Goal: Transaction & Acquisition: Subscribe to service/newsletter

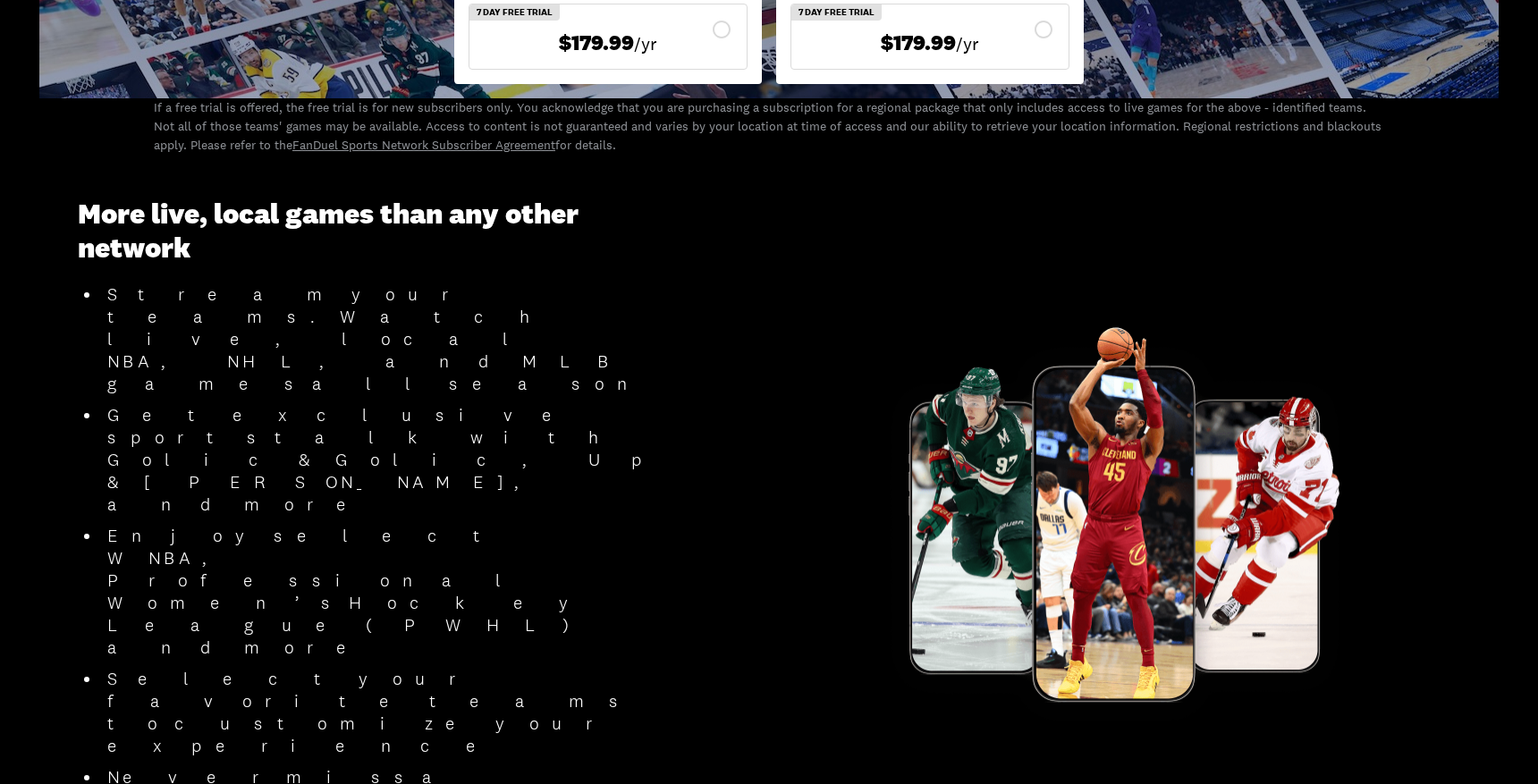
scroll to position [1019, 0]
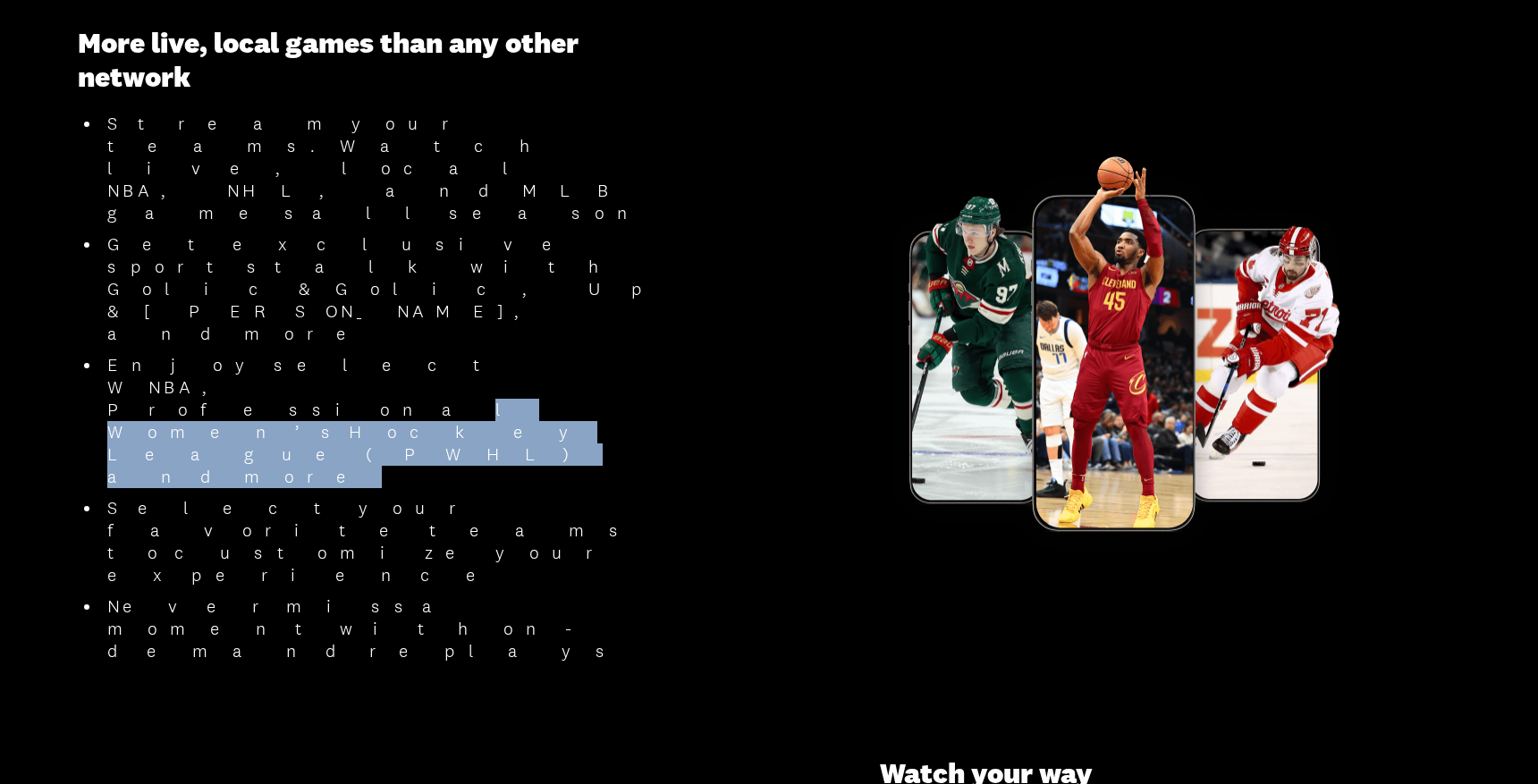
drag, startPoint x: 339, startPoint y: 280, endPoint x: 362, endPoint y: 264, distance: 28.0
click at [361, 354] on li "Enjoy select WNBA, Professional Women’s Hockey League (PWHL) and more" at bounding box center [380, 421] width 558 height 134
click at [362, 354] on li "Enjoy select WNBA, Professional Women’s Hockey League (PWHL) and more" at bounding box center [380, 421] width 558 height 134
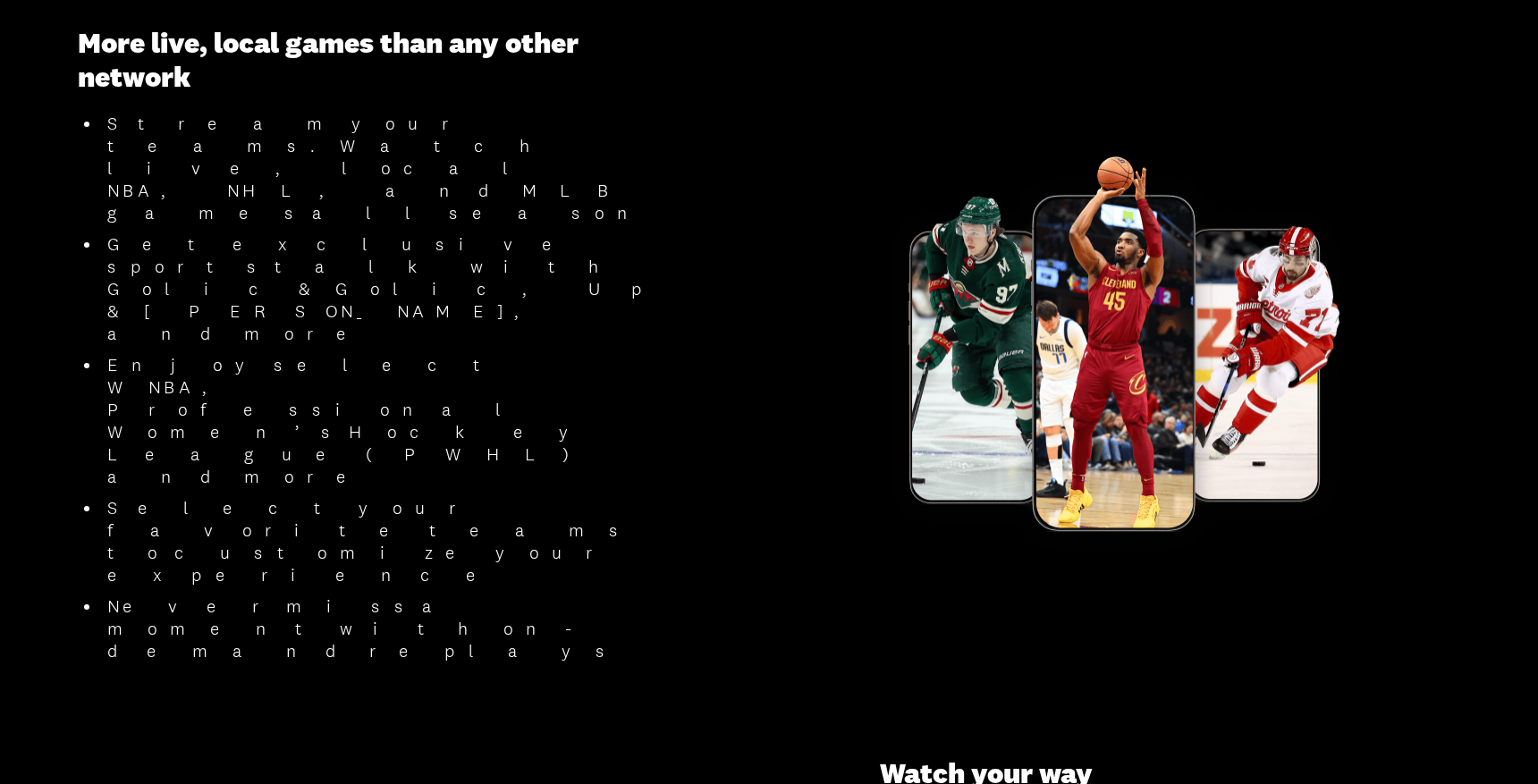
click at [372, 244] on li "Get exclusive sports talk with Golic & Golic, Up & [PERSON_NAME], and more" at bounding box center [380, 289] width 558 height 111
drag, startPoint x: 315, startPoint y: 189, endPoint x: 327, endPoint y: 188, distance: 12.0
click at [327, 188] on li "Stream your teams. Watch live, local NBA, NHL, and MLB games all season" at bounding box center [380, 168] width 558 height 111
click at [322, 237] on li "Get exclusive sports talk with Golic & Golic, Up & [PERSON_NAME], and more" at bounding box center [380, 289] width 558 height 111
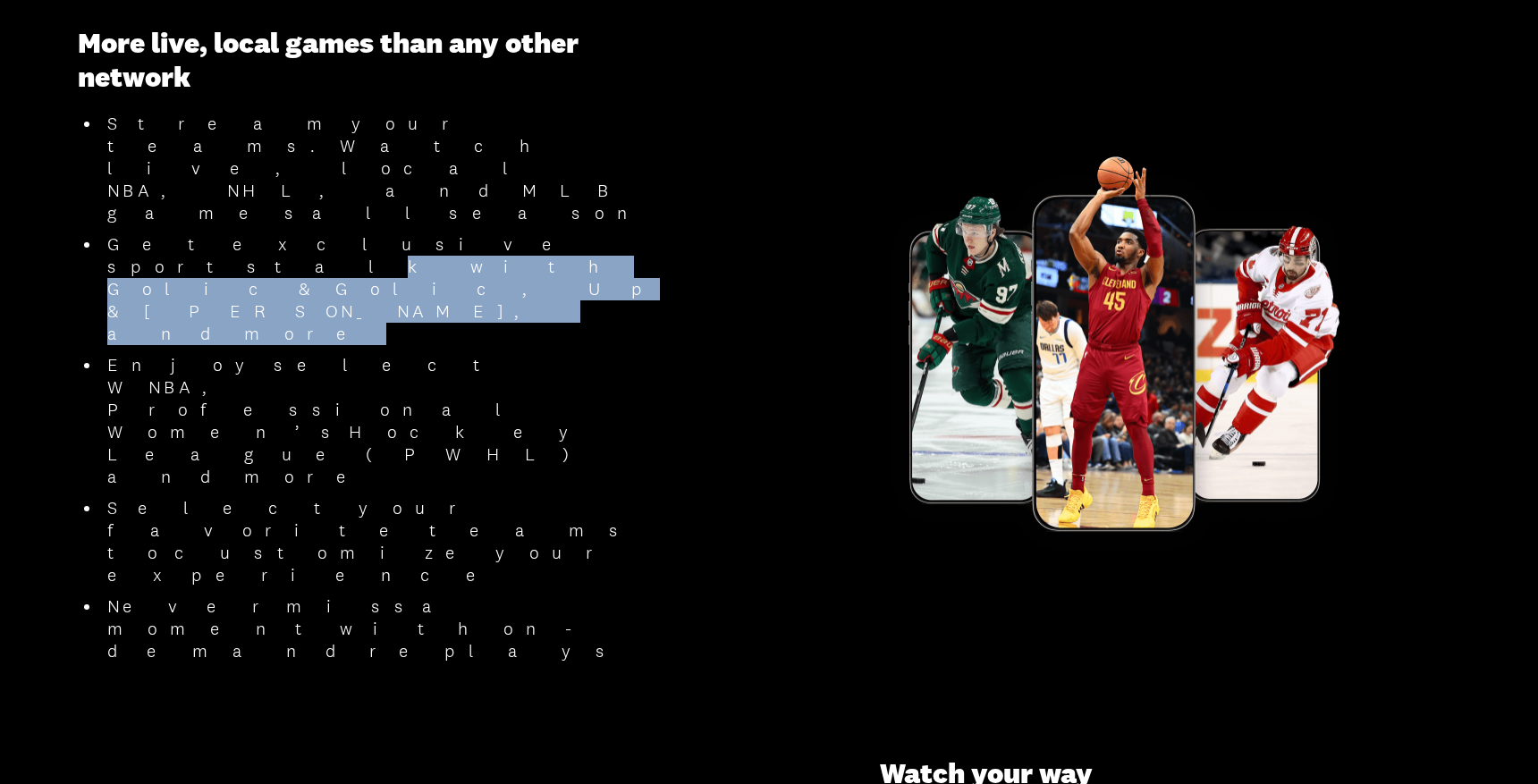
drag, startPoint x: 305, startPoint y: 251, endPoint x: 301, endPoint y: 231, distance: 20.4
click at [301, 231] on ul "Stream your teams. Watch live, local NBA, NHL, and MLB games all season Get exc…" at bounding box center [369, 387] width 581 height 550
click at [301, 233] on li "Get exclusive sports talk with Golic & Golic, Up & [PERSON_NAME], and more" at bounding box center [380, 289] width 558 height 111
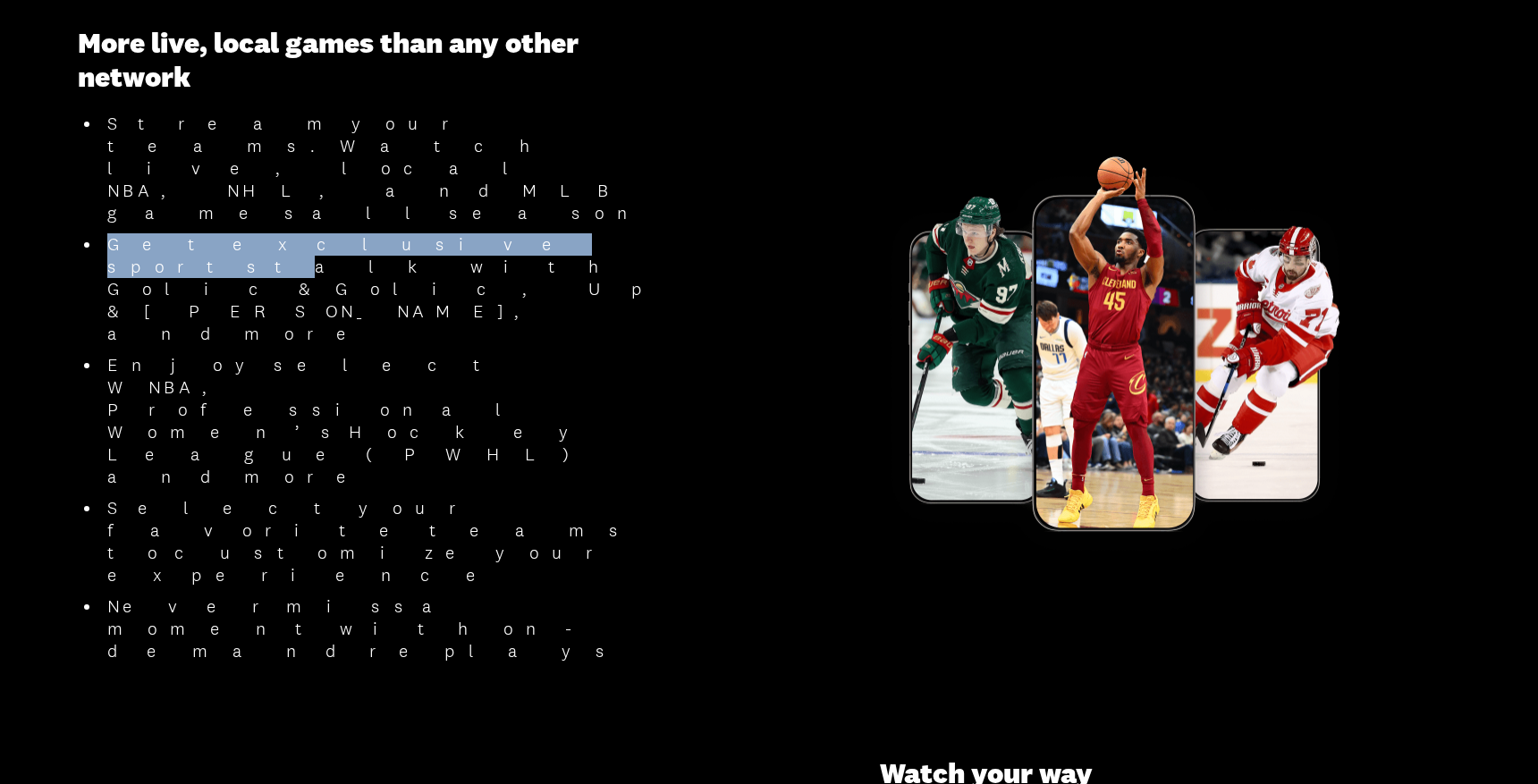
click at [289, 233] on li "Get exclusive sports talk with Golic & Golic, Up & [PERSON_NAME], and more" at bounding box center [380, 289] width 558 height 111
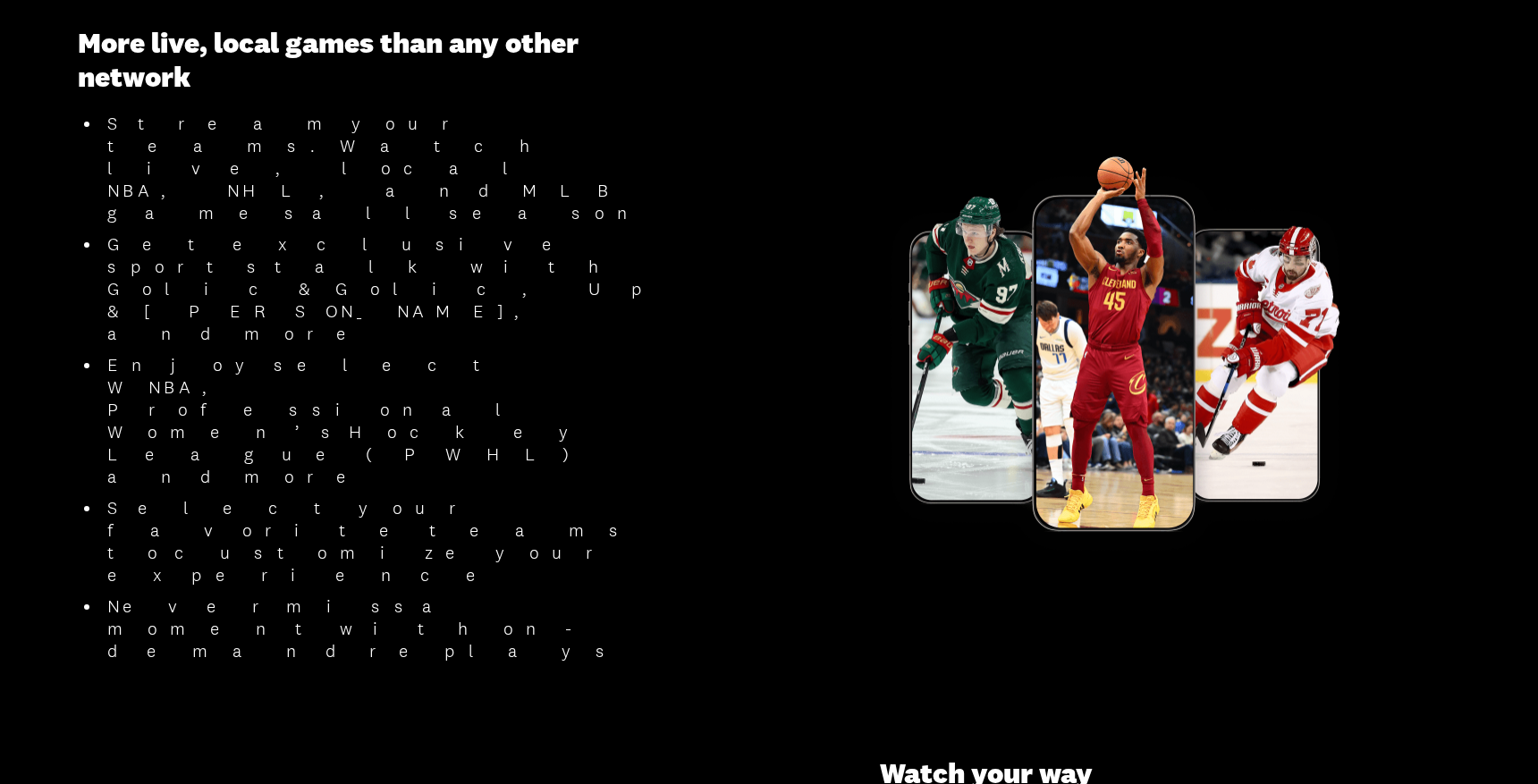
click at [286, 240] on li "Get exclusive sports talk with Golic & Golic, Up & [PERSON_NAME], and more" at bounding box center [380, 289] width 558 height 111
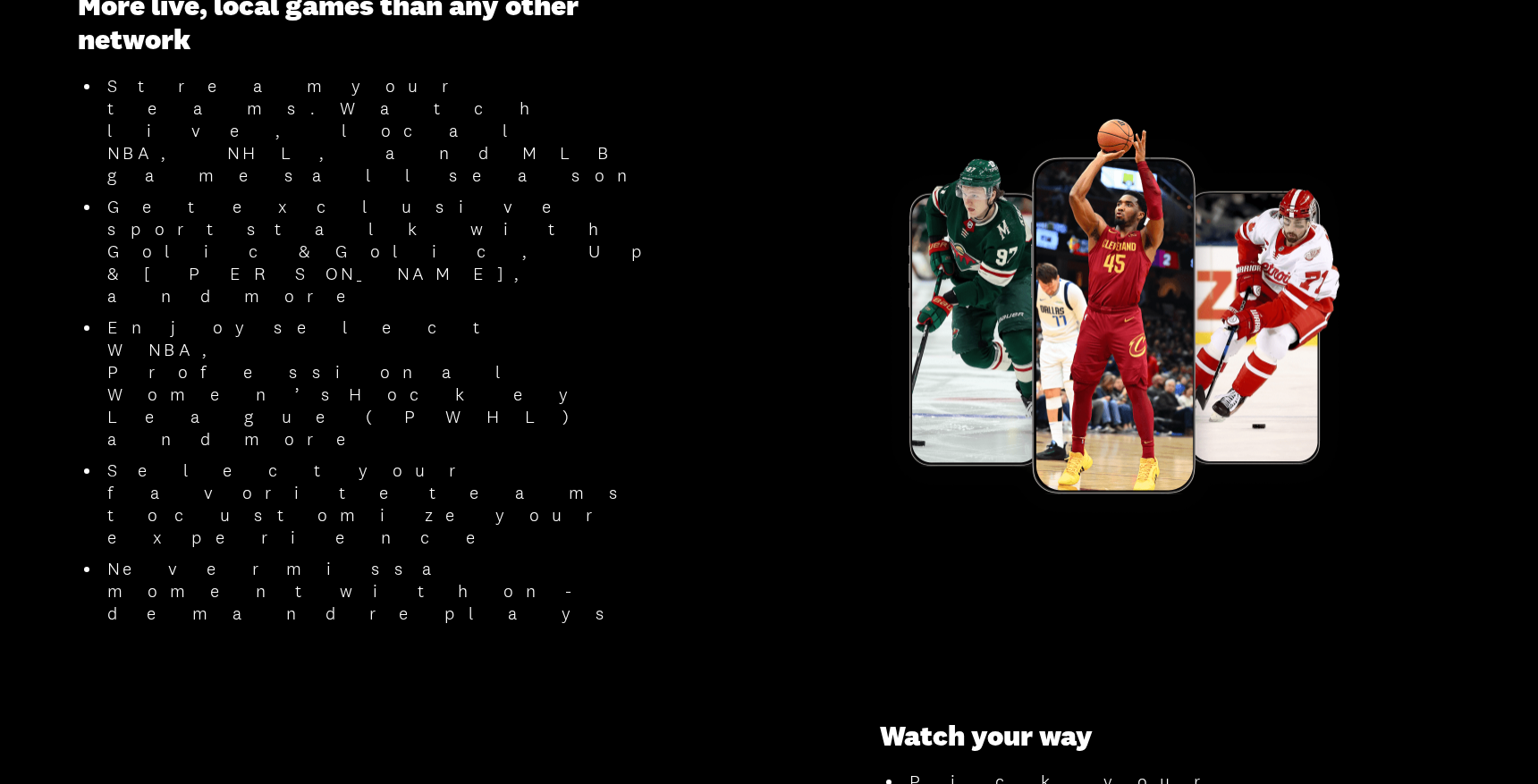
drag, startPoint x: 299, startPoint y: 294, endPoint x: 293, endPoint y: 262, distance: 32.6
click at [293, 316] on li "Enjoy select WNBA, Professional Women’s Hockey League (PWHL) and more" at bounding box center [380, 383] width 558 height 134
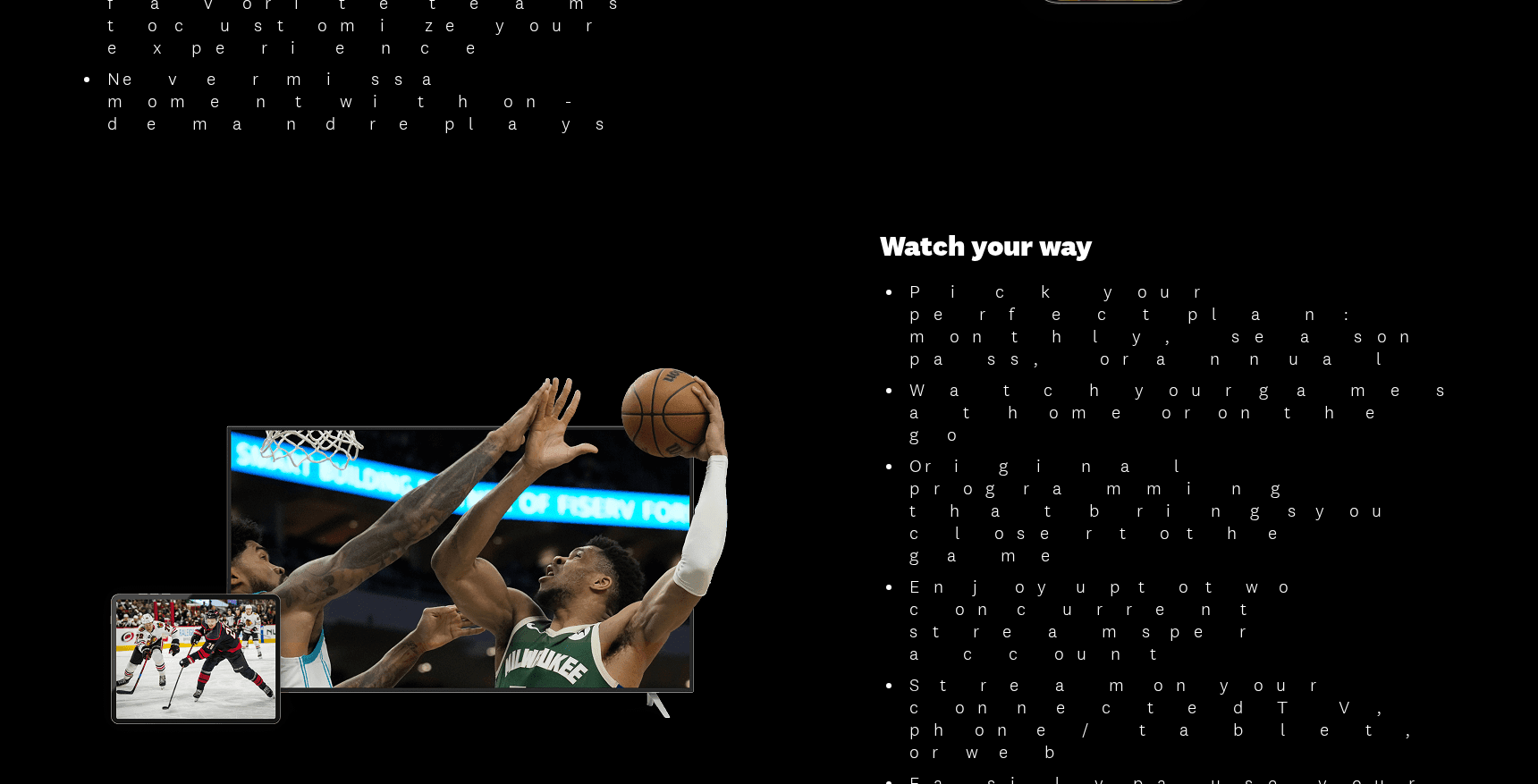
scroll to position [1523, 0]
